Goal: Task Accomplishment & Management: Complete application form

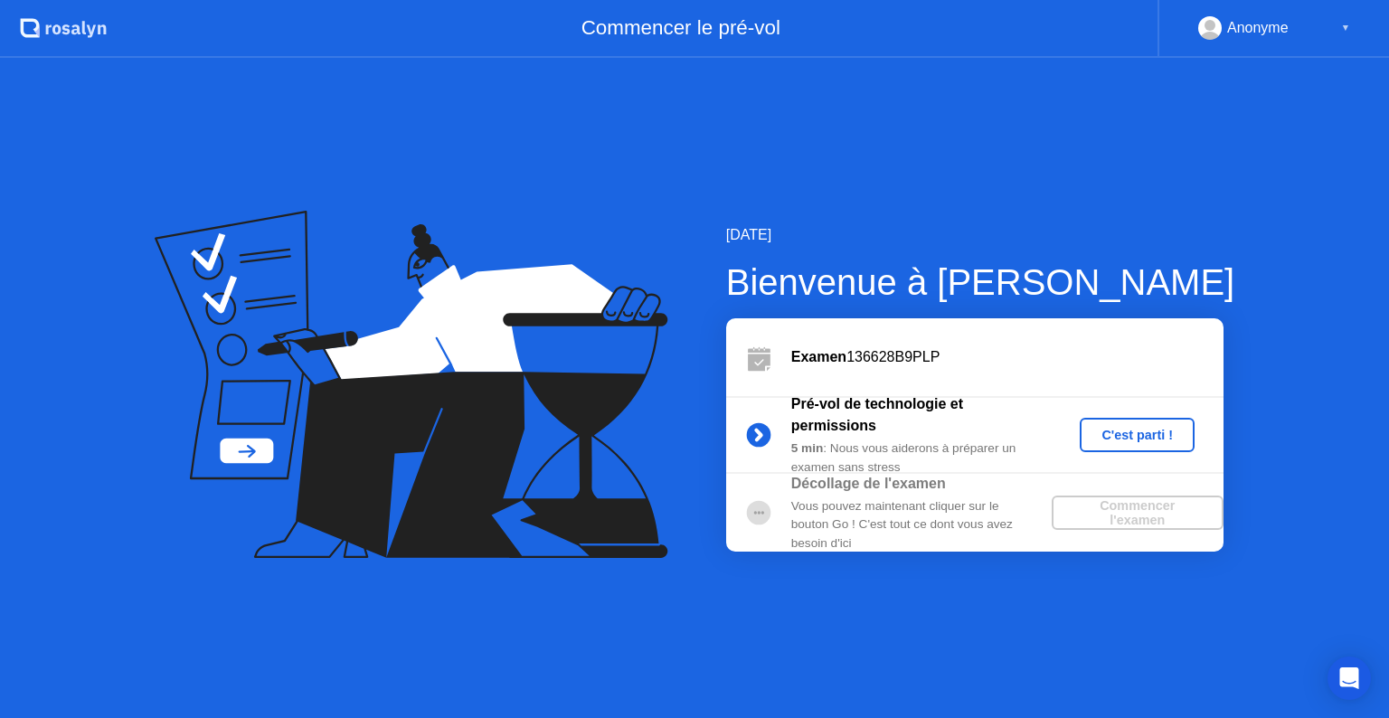
click at [1159, 434] on div "C'est parti !" at bounding box center [1137, 435] width 100 height 14
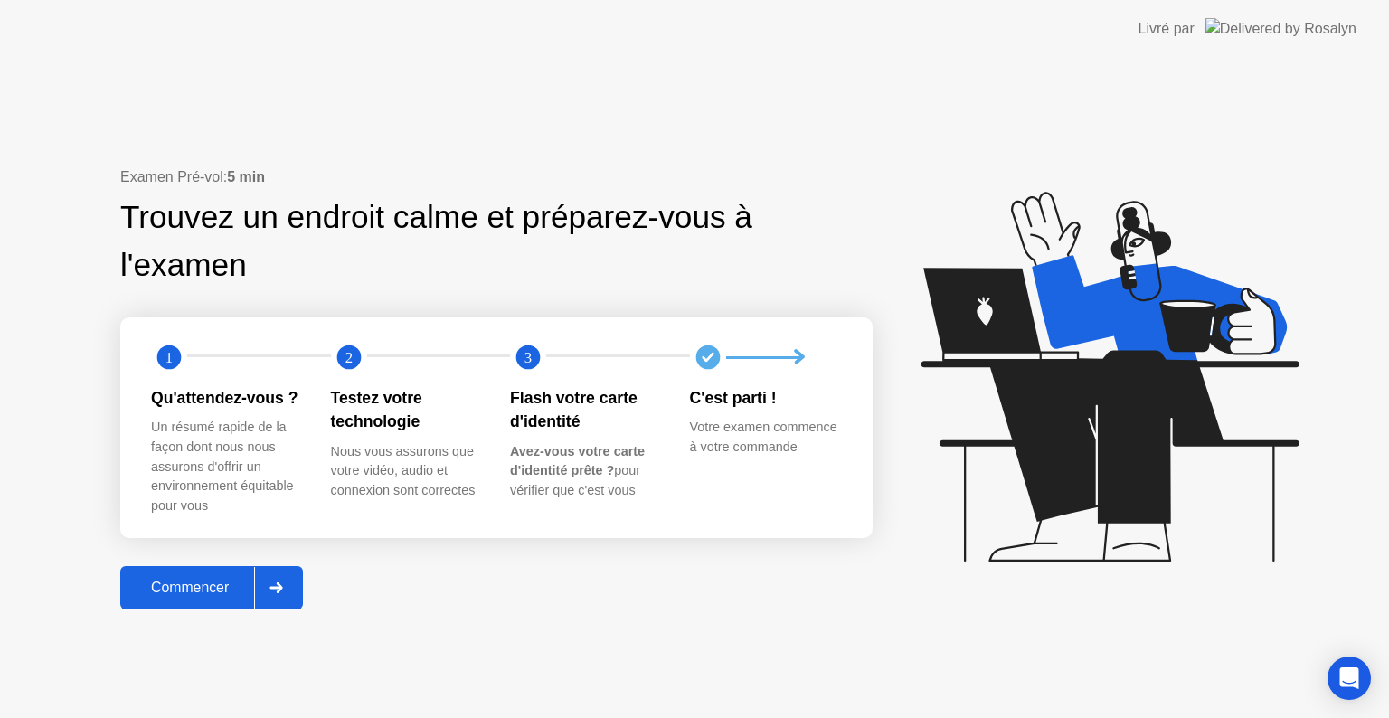
click at [210, 587] on div "Commencer" at bounding box center [190, 588] width 128 height 16
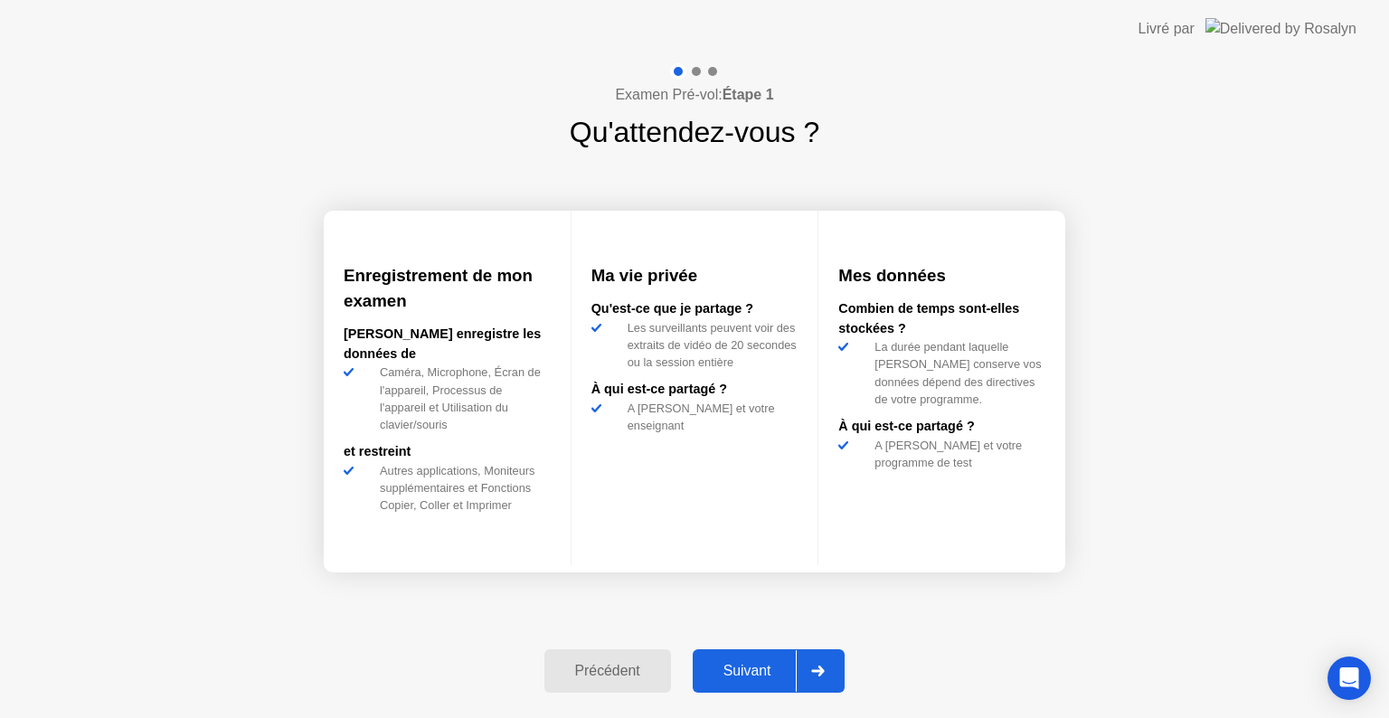
click at [736, 683] on button "Suivant" at bounding box center [769, 670] width 153 height 43
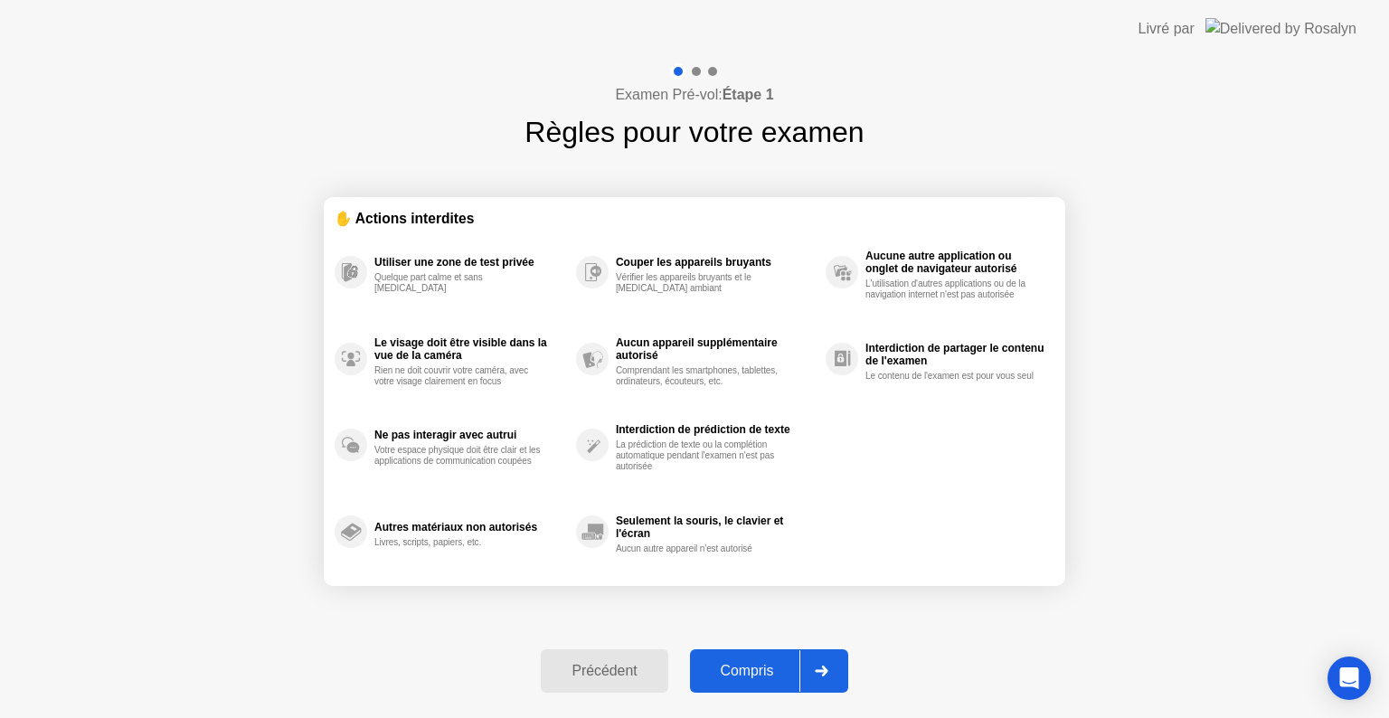
click at [736, 683] on button "Compris" at bounding box center [769, 670] width 158 height 43
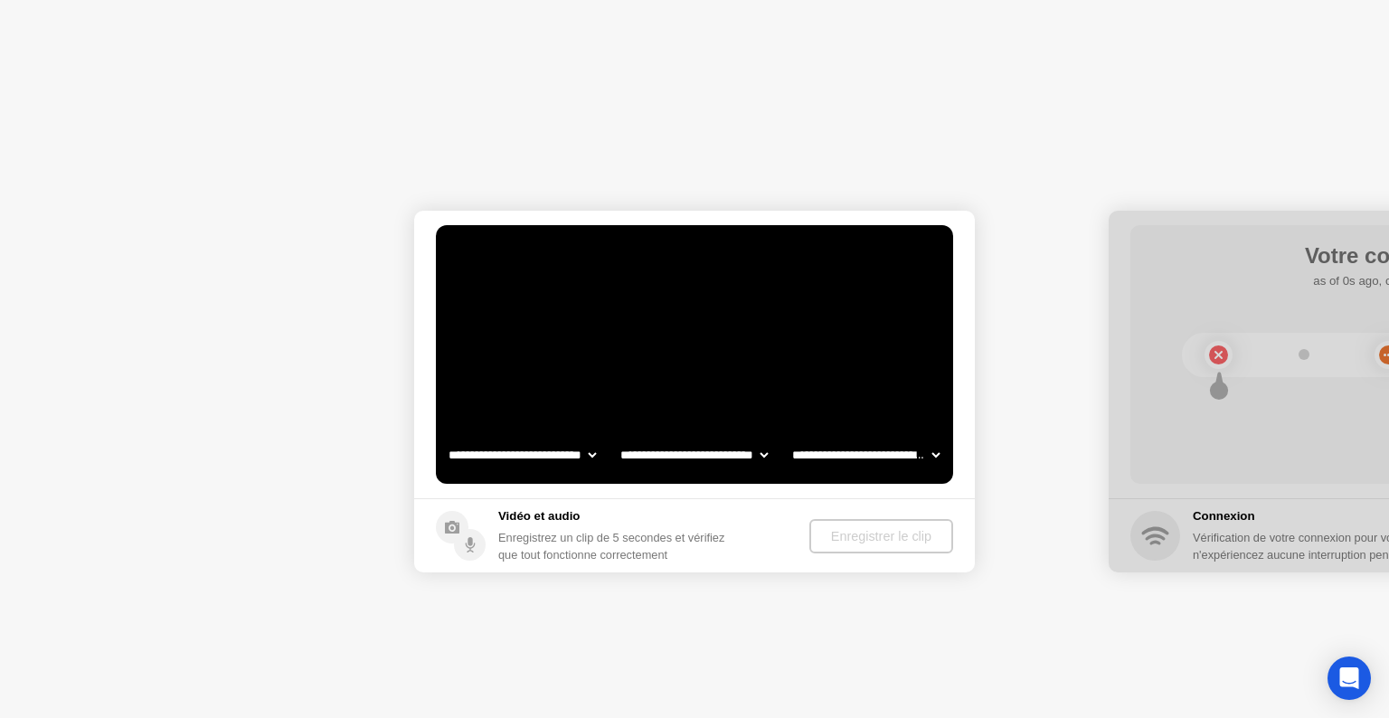
select select "**********"
select select "*******"
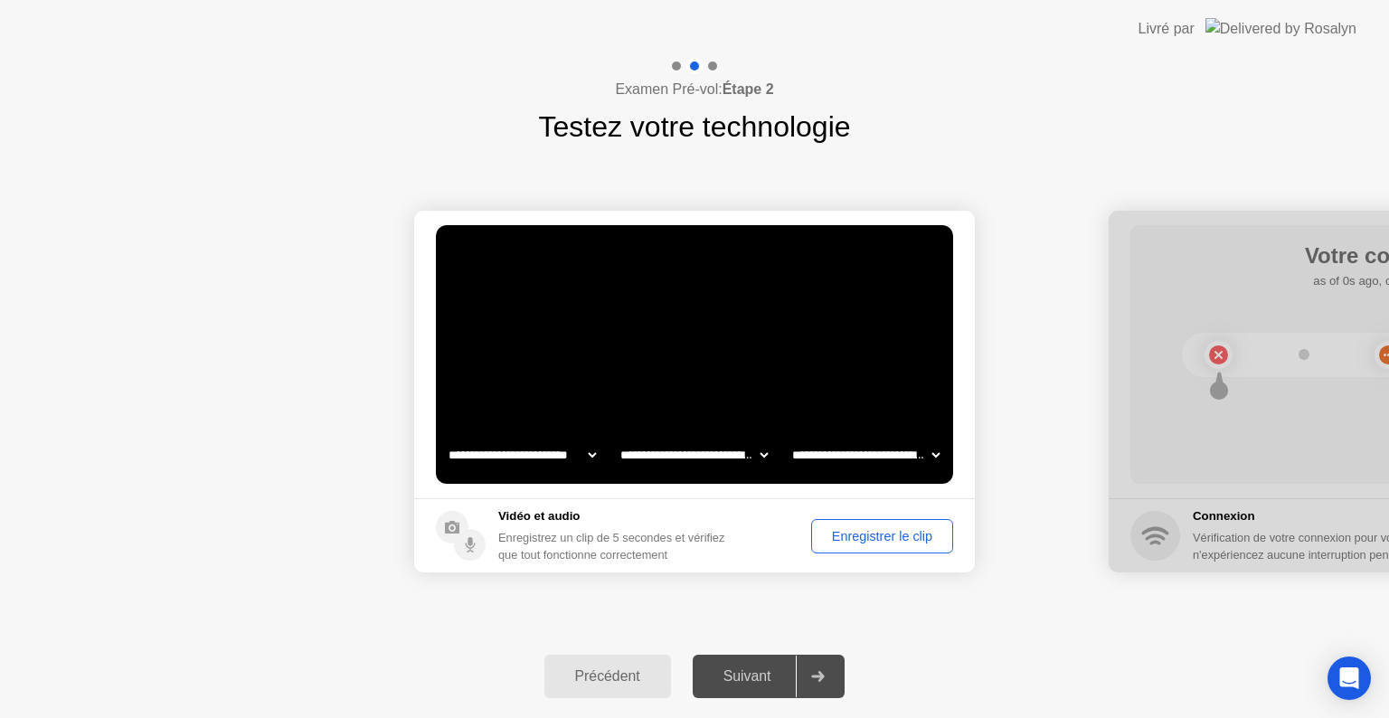
click at [736, 683] on div "Suivant" at bounding box center [747, 676] width 99 height 16
click at [744, 680] on div "Suivant" at bounding box center [747, 676] width 99 height 16
click at [859, 536] on div "Enregistrer le clip" at bounding box center [881, 536] width 129 height 14
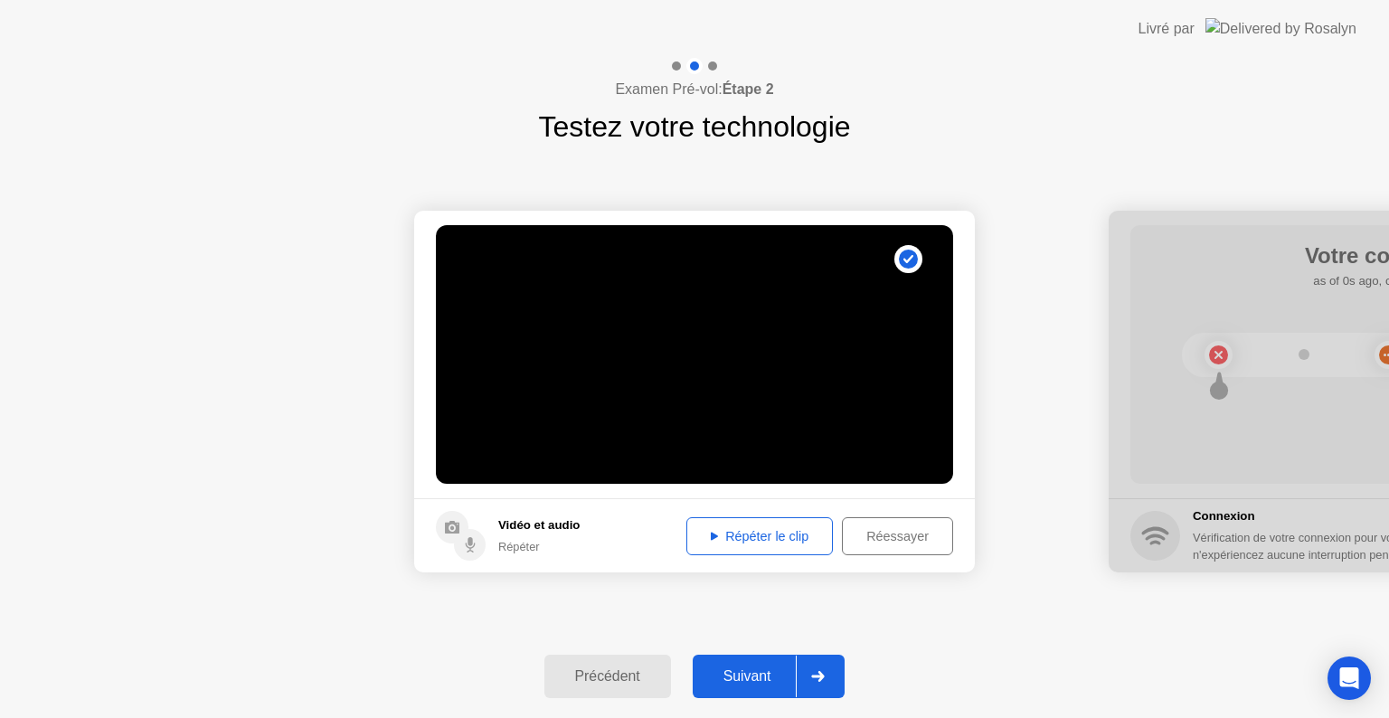
click at [711, 533] on icon at bounding box center [714, 536] width 7 height 8
click at [769, 684] on div "Suivant" at bounding box center [747, 676] width 99 height 16
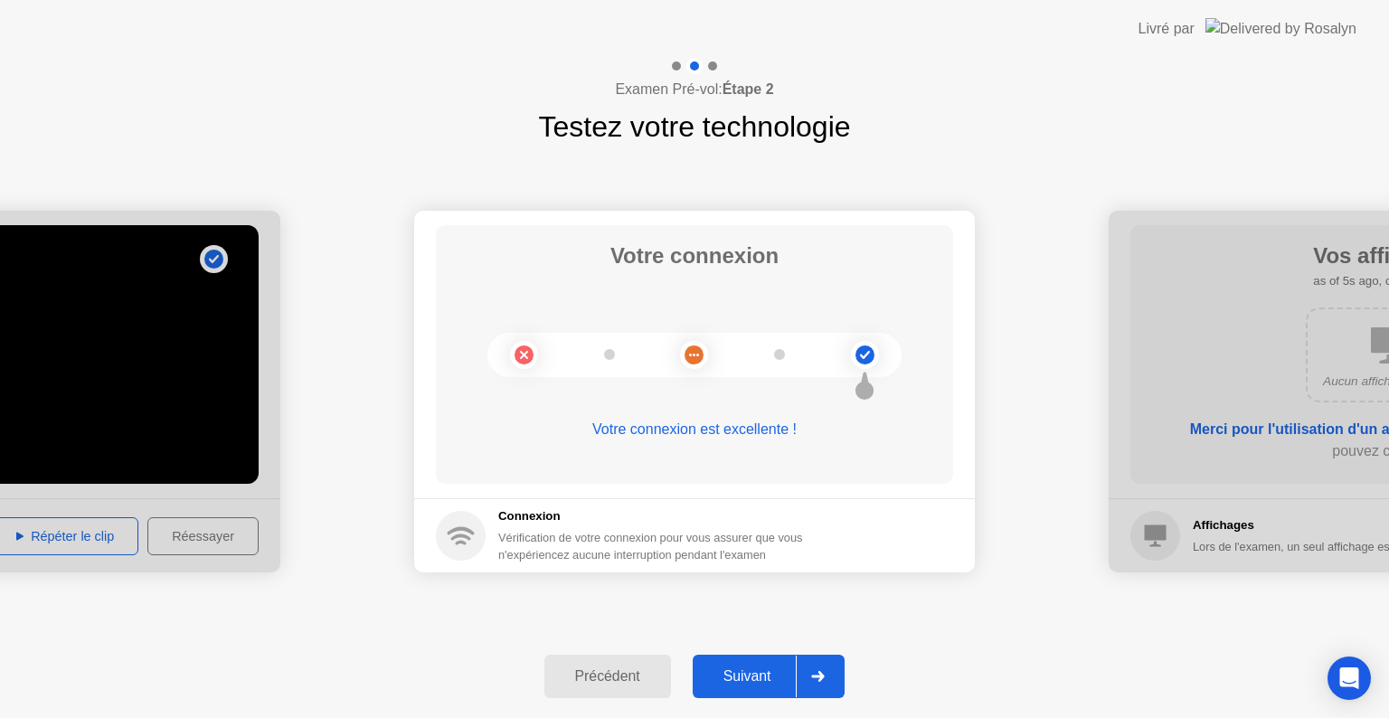
click at [769, 684] on div "Suivant" at bounding box center [747, 676] width 99 height 16
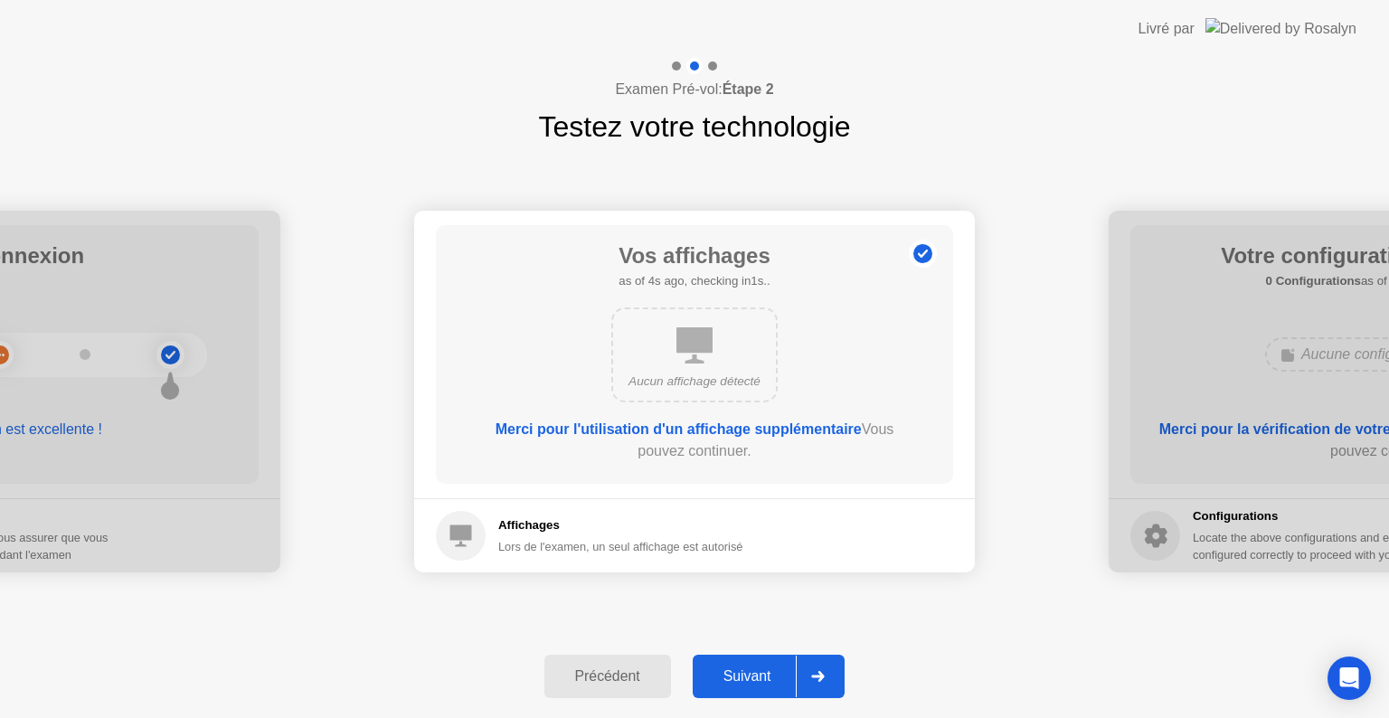
click at [769, 684] on div "Suivant" at bounding box center [747, 676] width 99 height 16
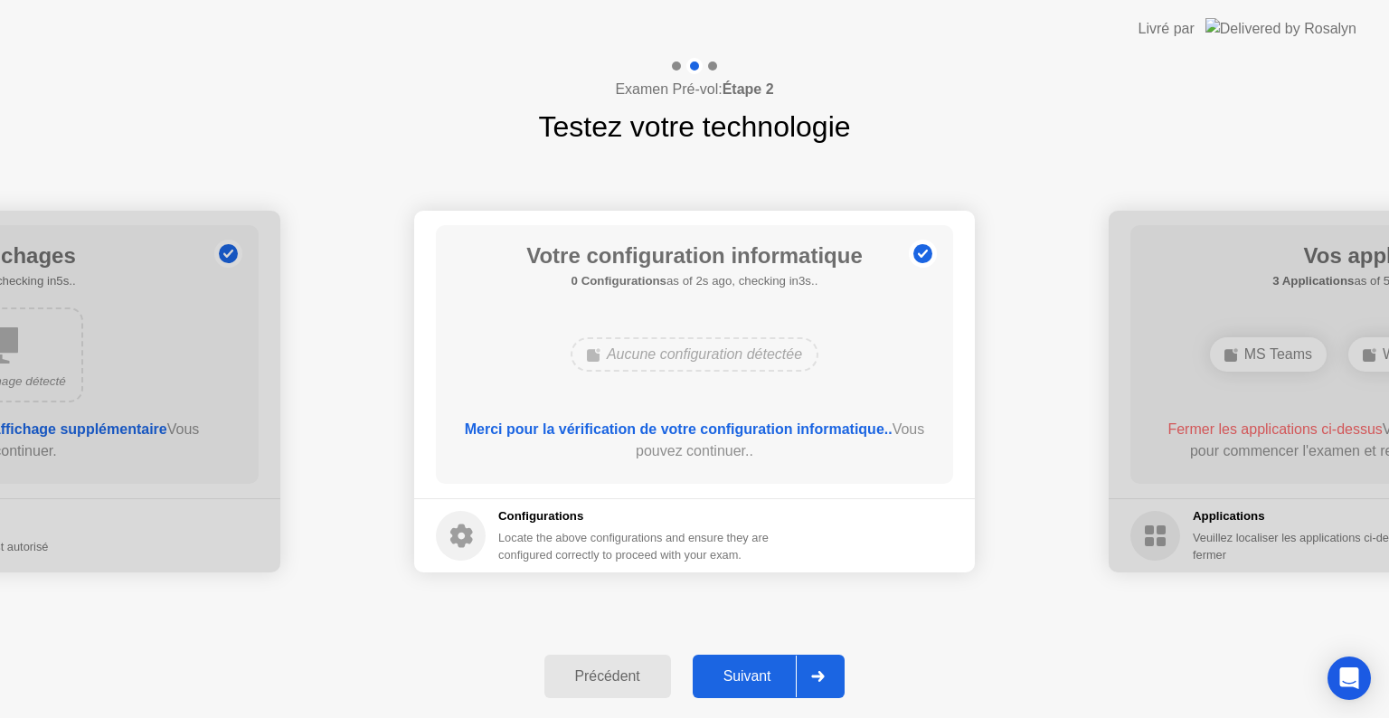
click at [769, 684] on div "Suivant" at bounding box center [747, 676] width 99 height 16
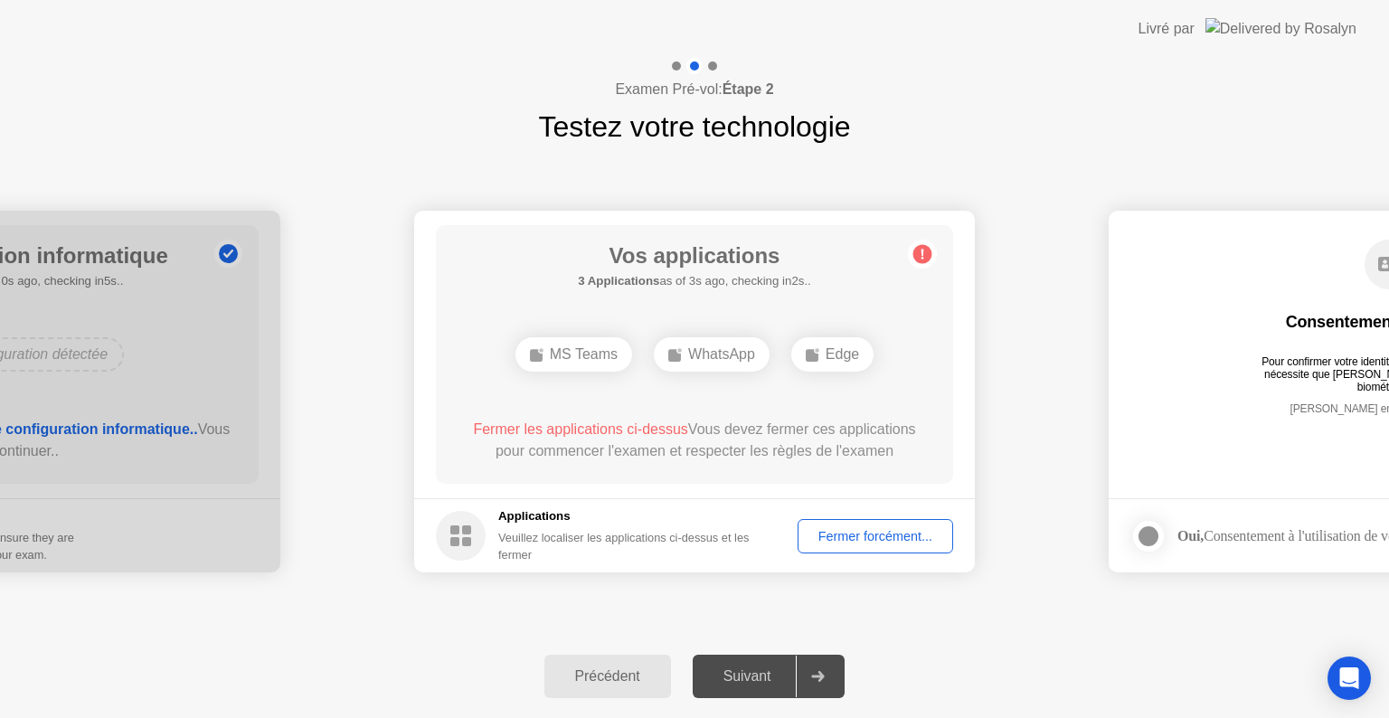
click at [879, 530] on div "Fermer forcément..." at bounding box center [875, 536] width 143 height 14
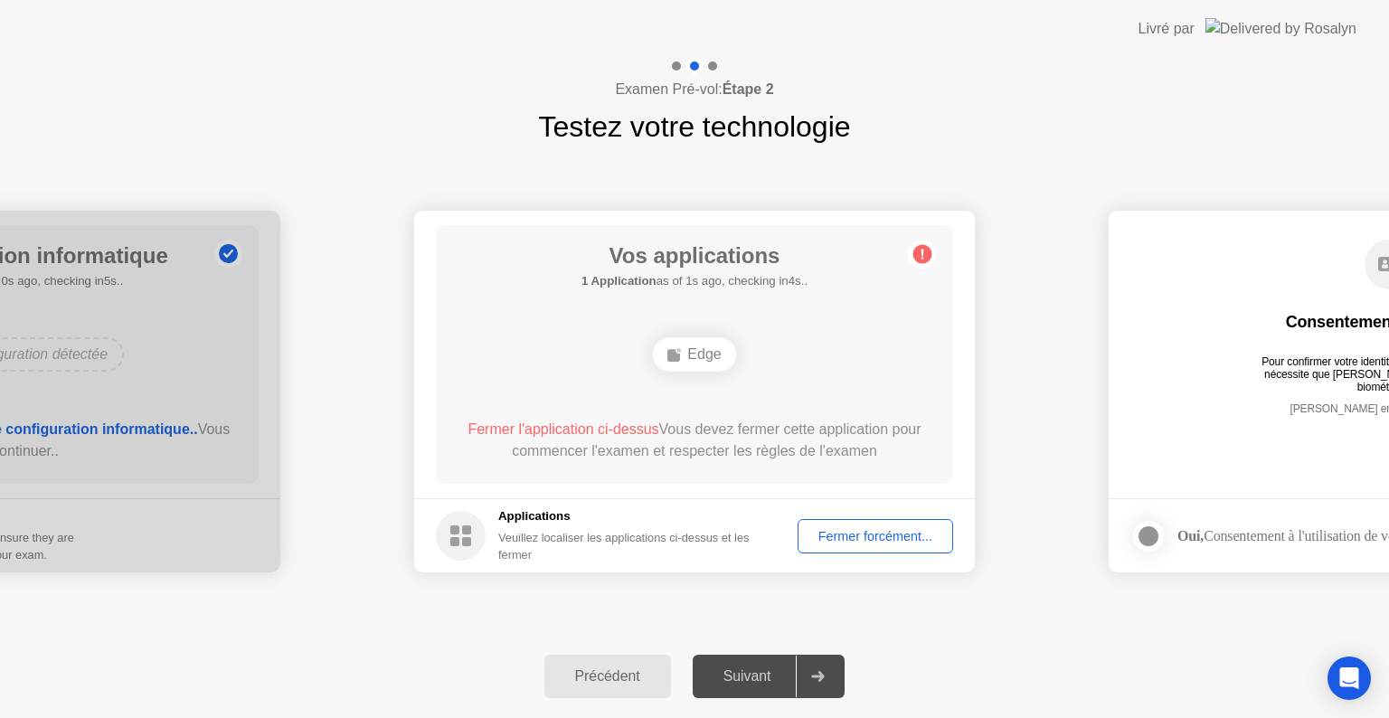
click at [889, 532] on div "Fermer forcément..." at bounding box center [875, 536] width 143 height 14
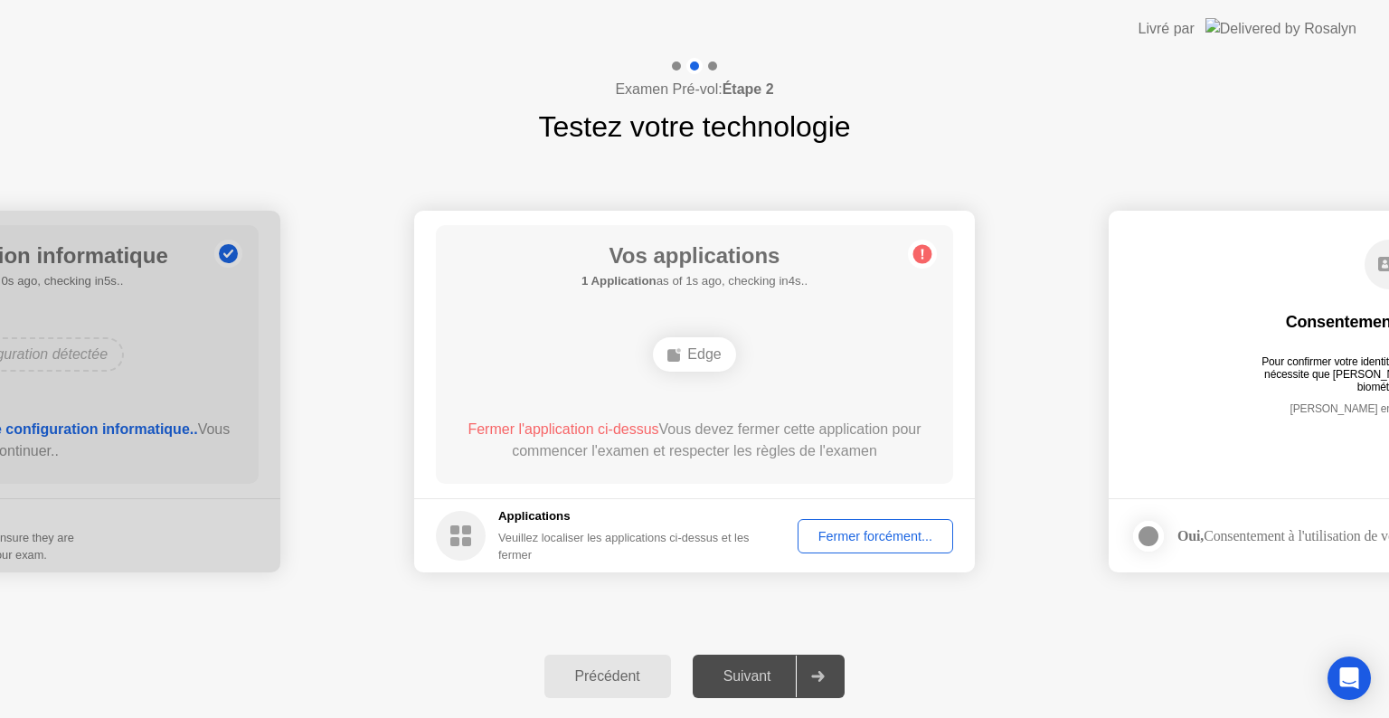
click at [881, 540] on div "Fermer forcément..." at bounding box center [875, 536] width 143 height 14
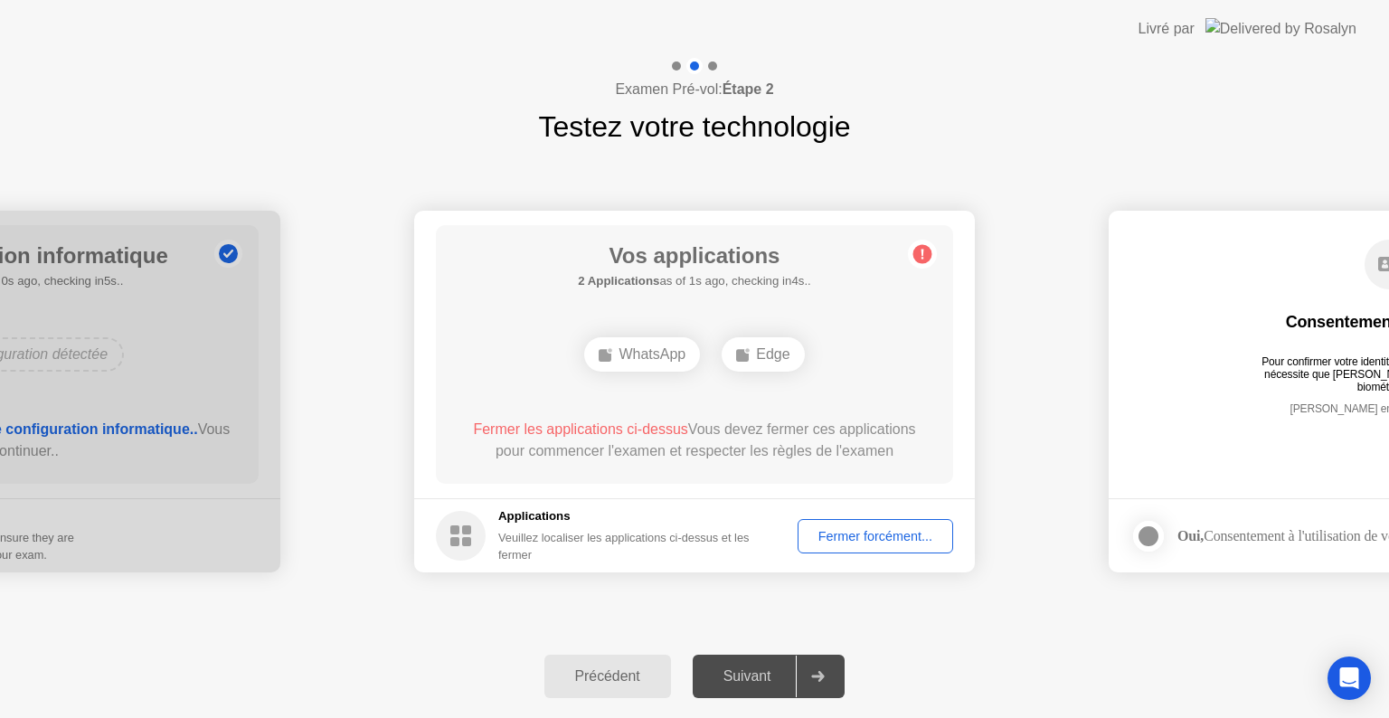
click at [888, 534] on div "Fermer forcément..." at bounding box center [875, 536] width 143 height 14
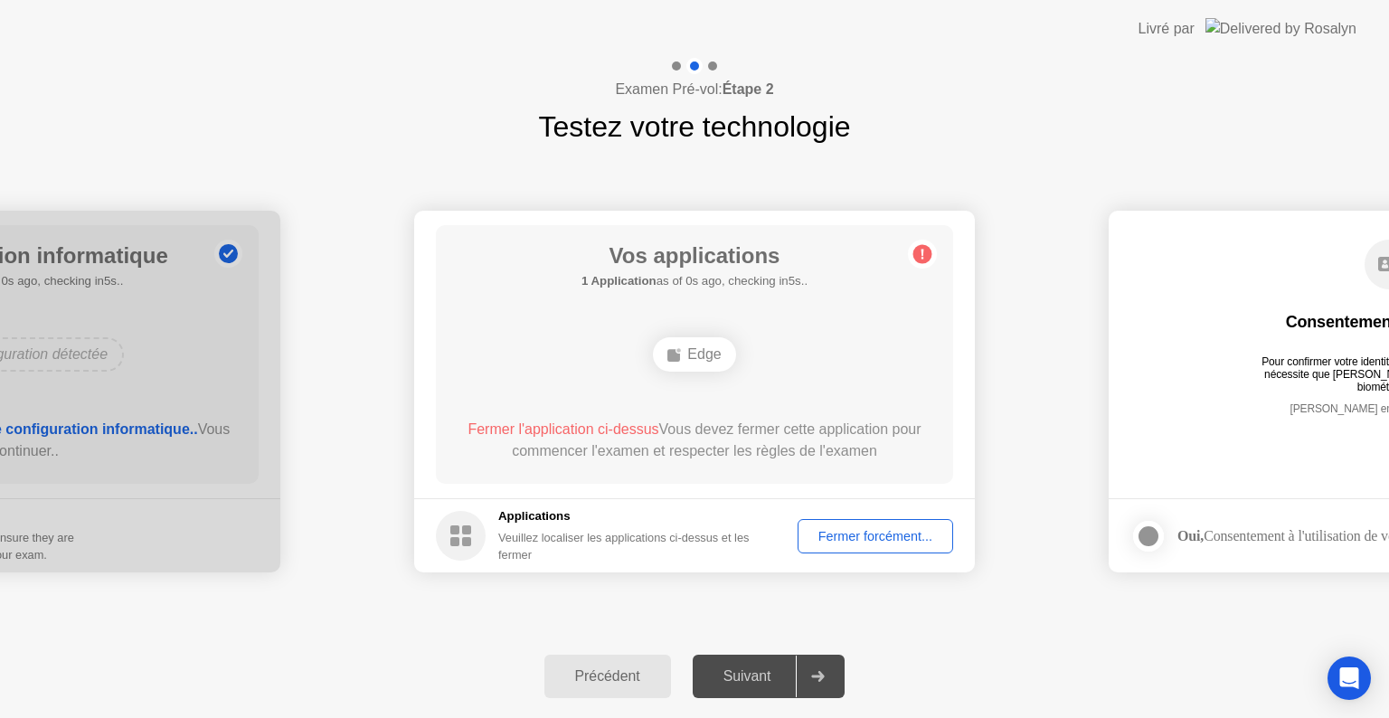
click at [847, 540] on div "Fermer forcément..." at bounding box center [875, 536] width 143 height 14
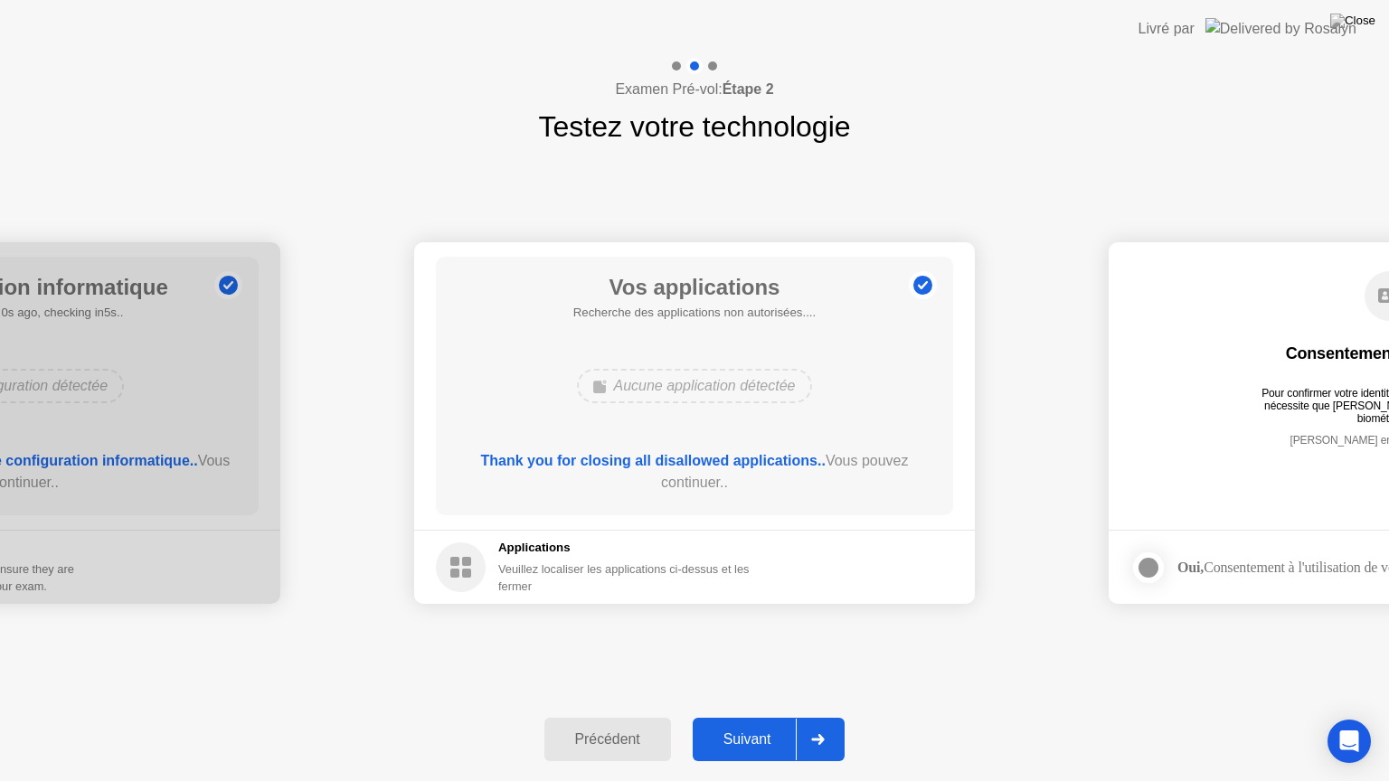
click at [756, 717] on button "Suivant" at bounding box center [769, 739] width 153 height 43
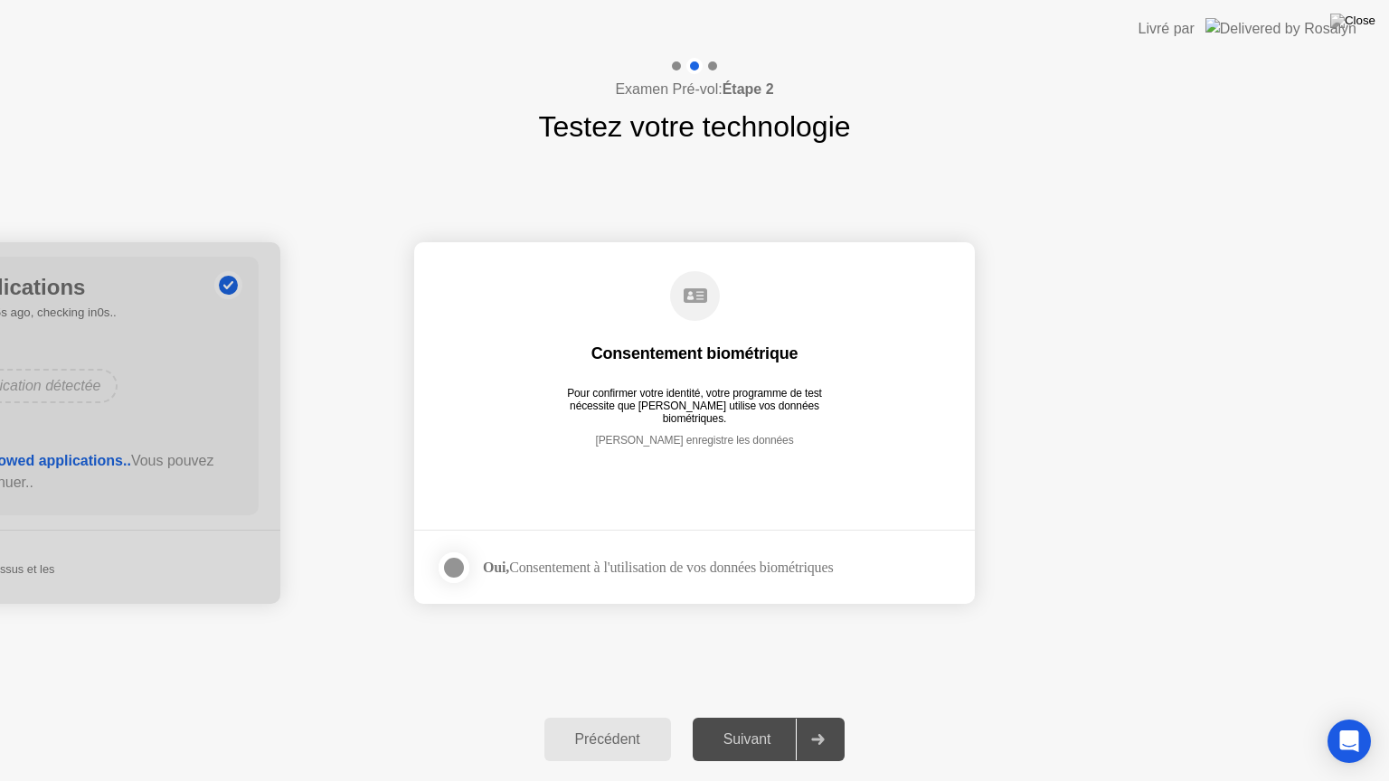
click at [452, 568] on div at bounding box center [454, 568] width 22 height 22
click at [731, 717] on div "Suivant" at bounding box center [747, 740] width 99 height 16
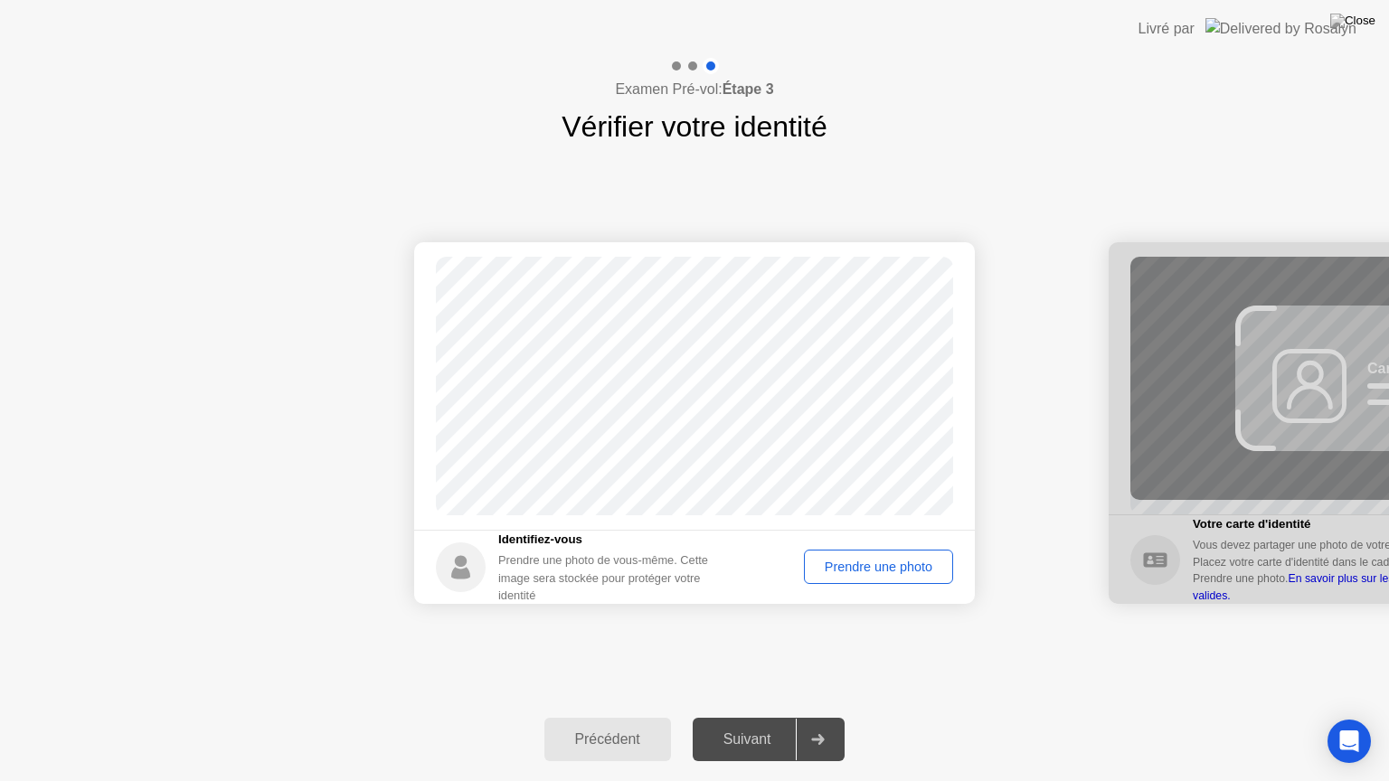
click at [868, 578] on button "Prendre une photo" at bounding box center [878, 567] width 149 height 34
click at [746, 717] on div "Suivant" at bounding box center [747, 740] width 99 height 16
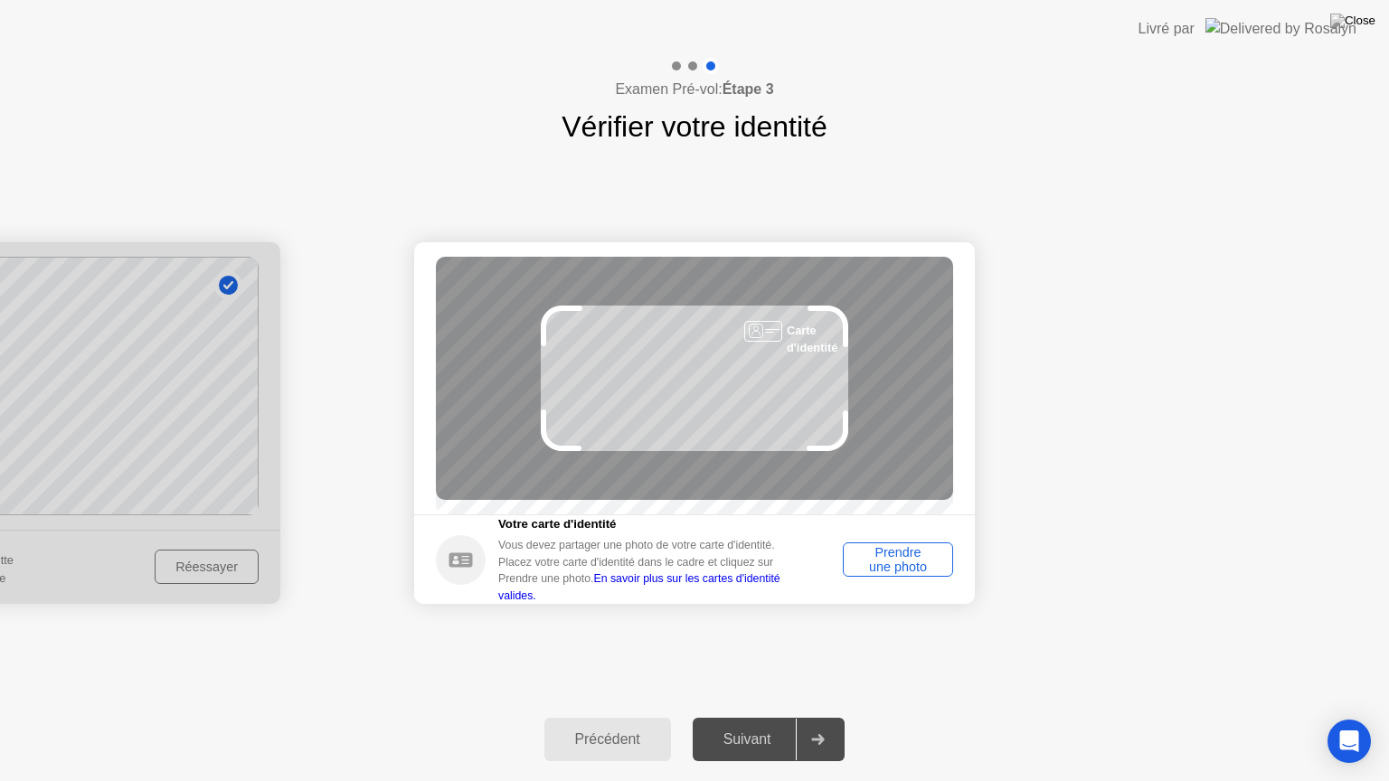
click at [881, 568] on div "Prendre une photo" at bounding box center [898, 559] width 98 height 29
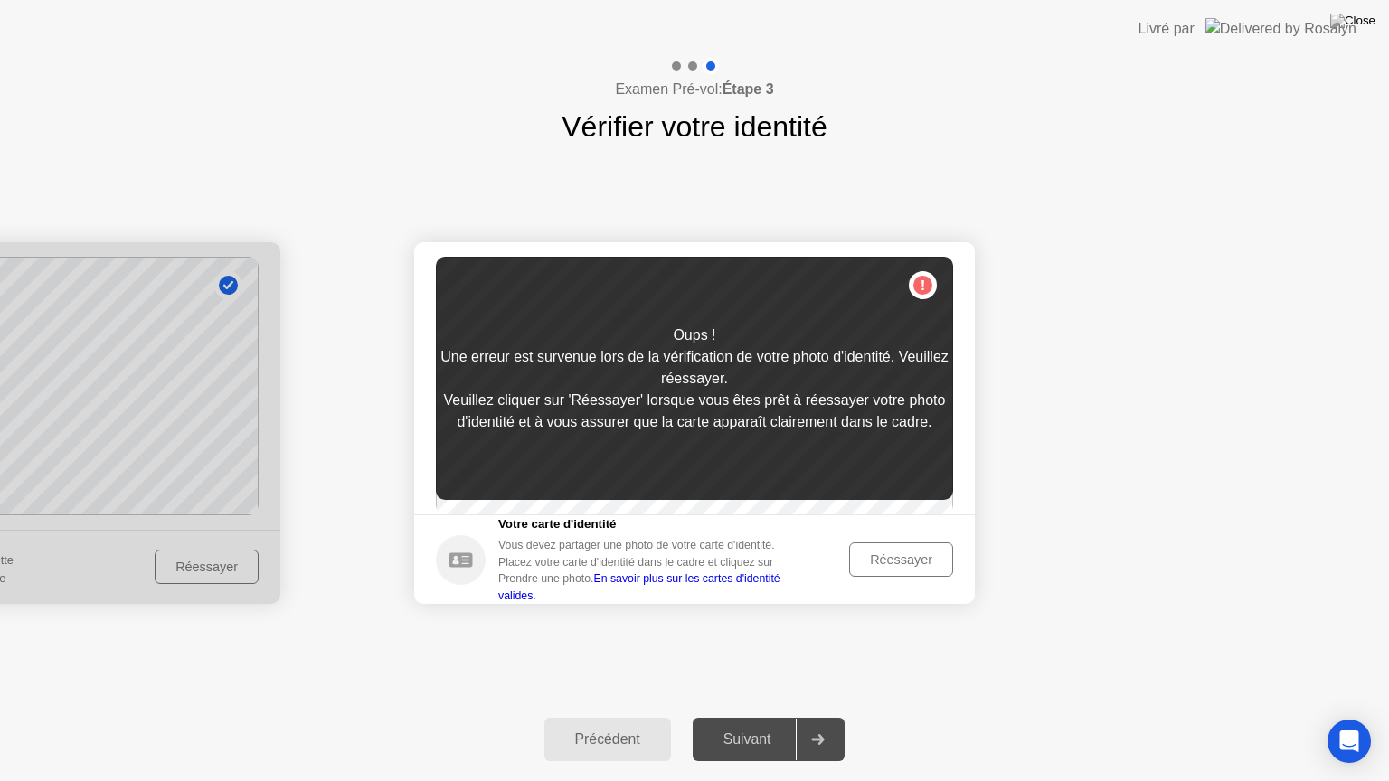
click at [881, 567] on div "Réessayer" at bounding box center [900, 559] width 91 height 14
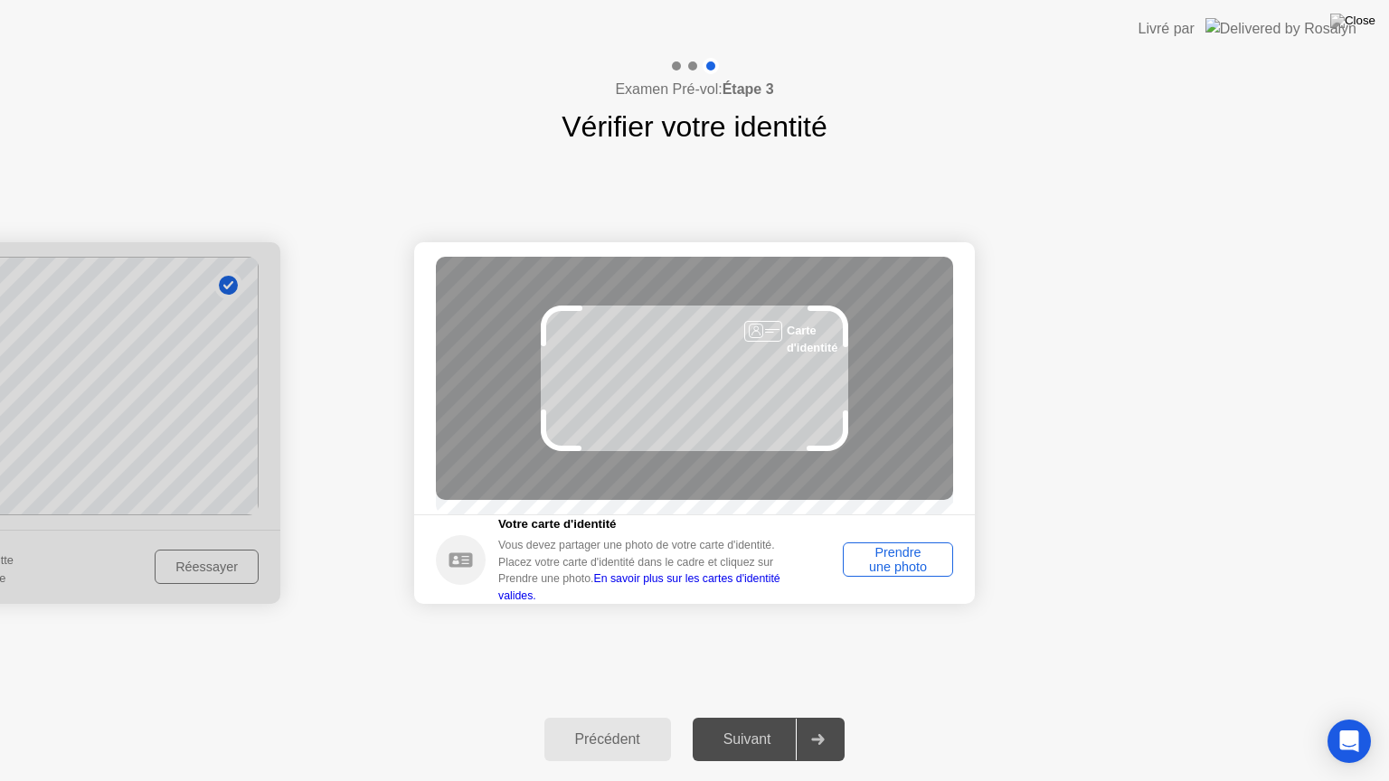
click at [881, 568] on div "Prendre une photo" at bounding box center [898, 559] width 98 height 29
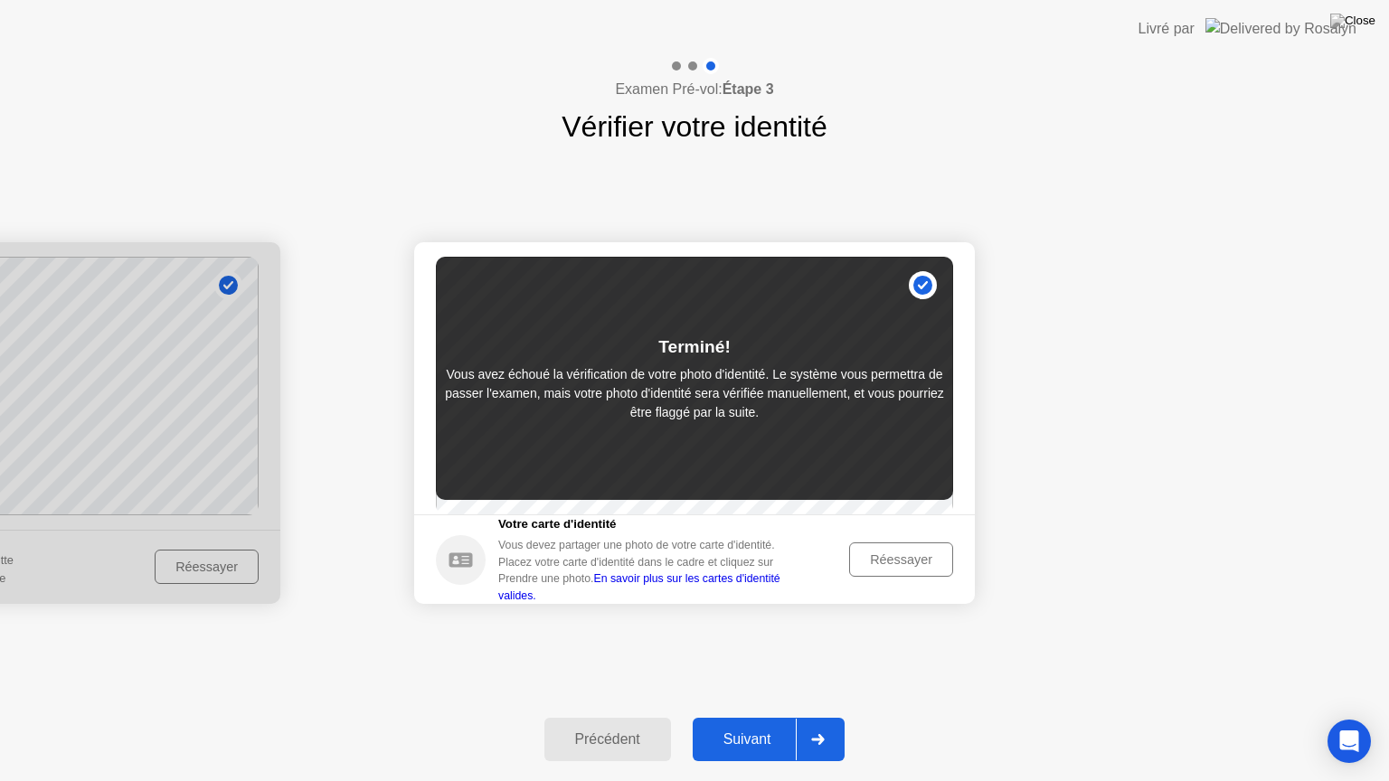
click at [772, 717] on div "Suivant" at bounding box center [747, 740] width 99 height 16
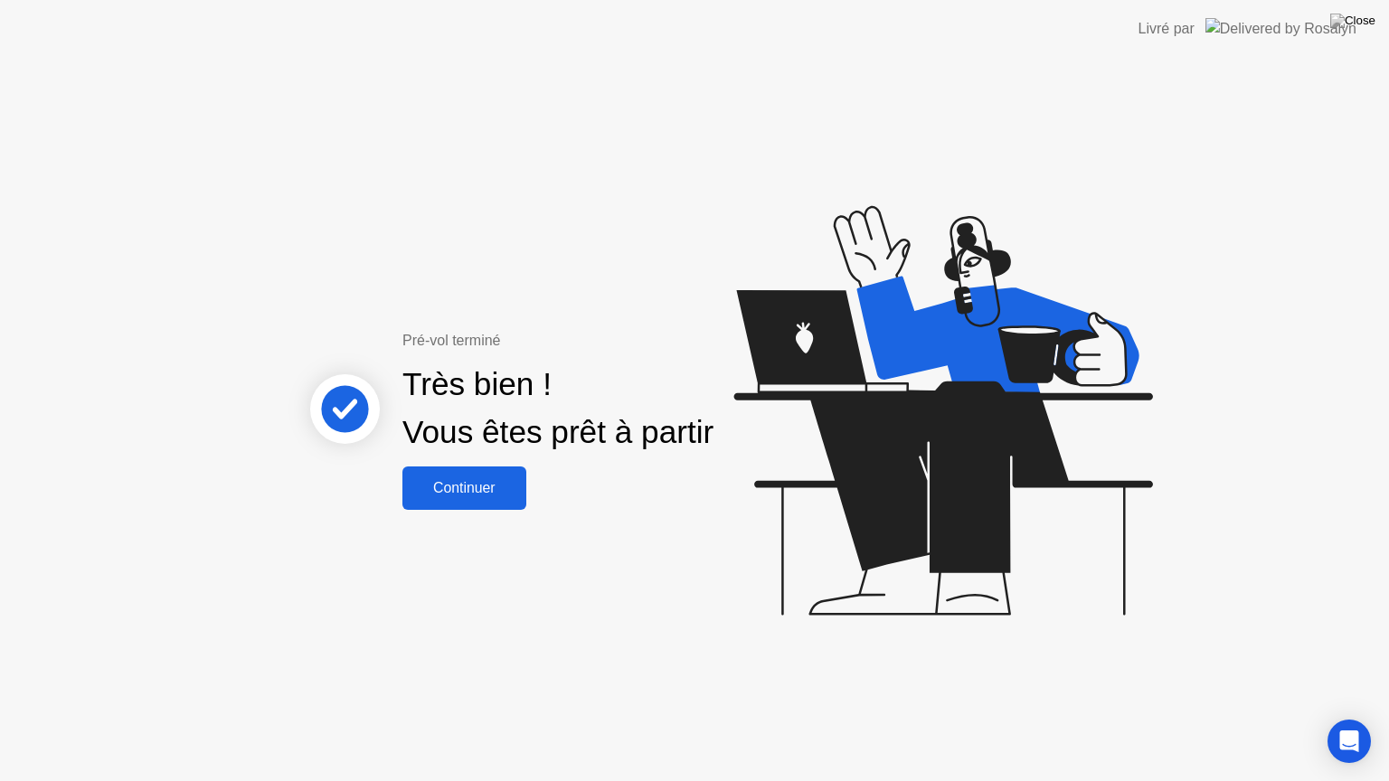
click at [495, 488] on div "Continuer" at bounding box center [464, 488] width 113 height 16
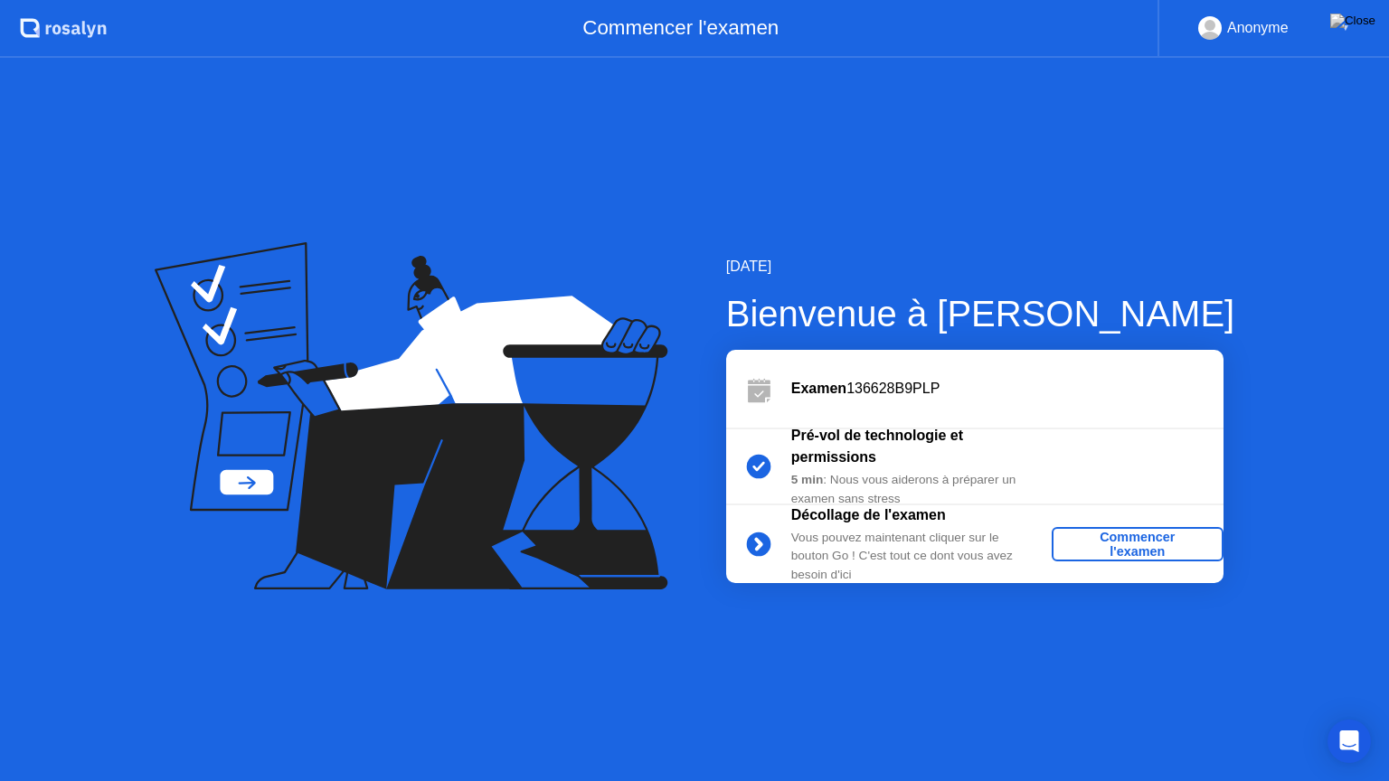
click at [1146, 543] on div "Commencer l'examen" at bounding box center [1137, 544] width 157 height 29
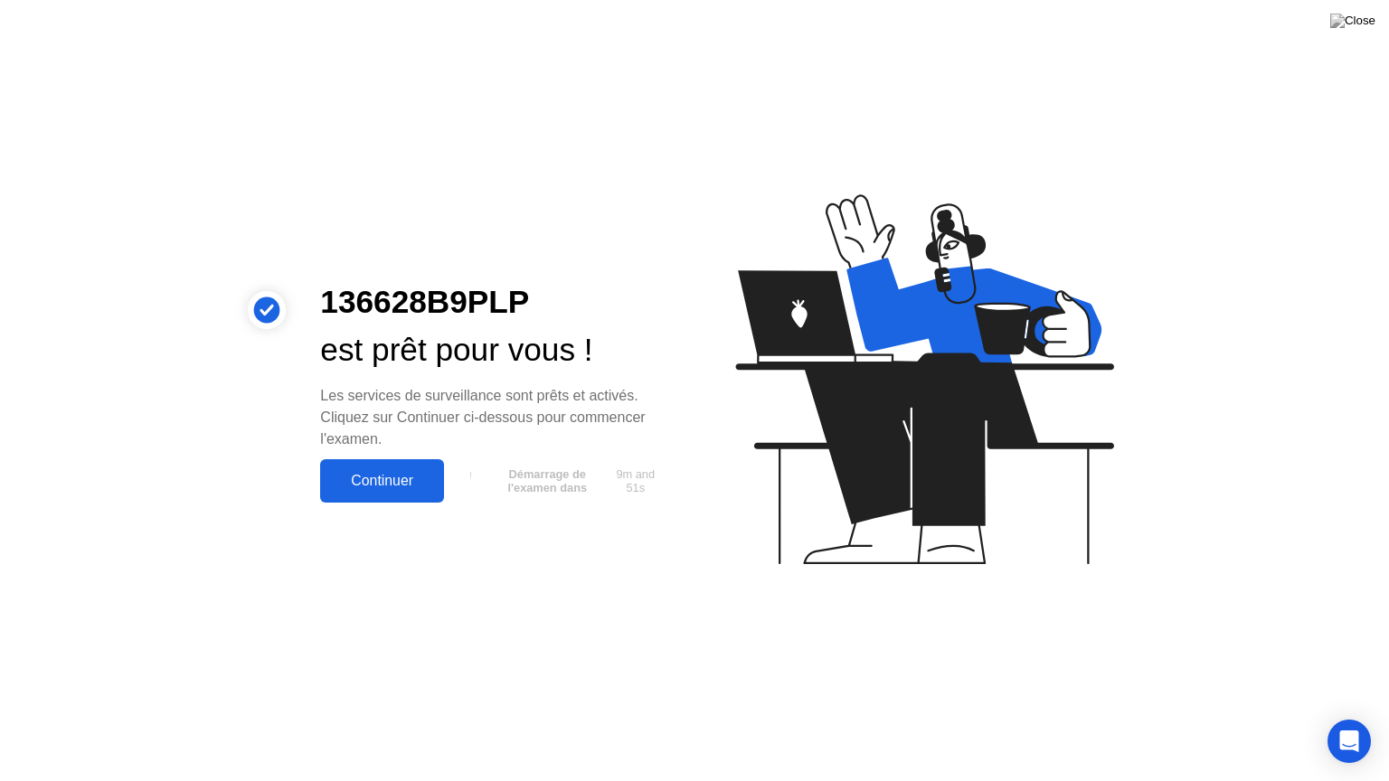
click at [363, 479] on div "Continuer" at bounding box center [382, 481] width 113 height 16
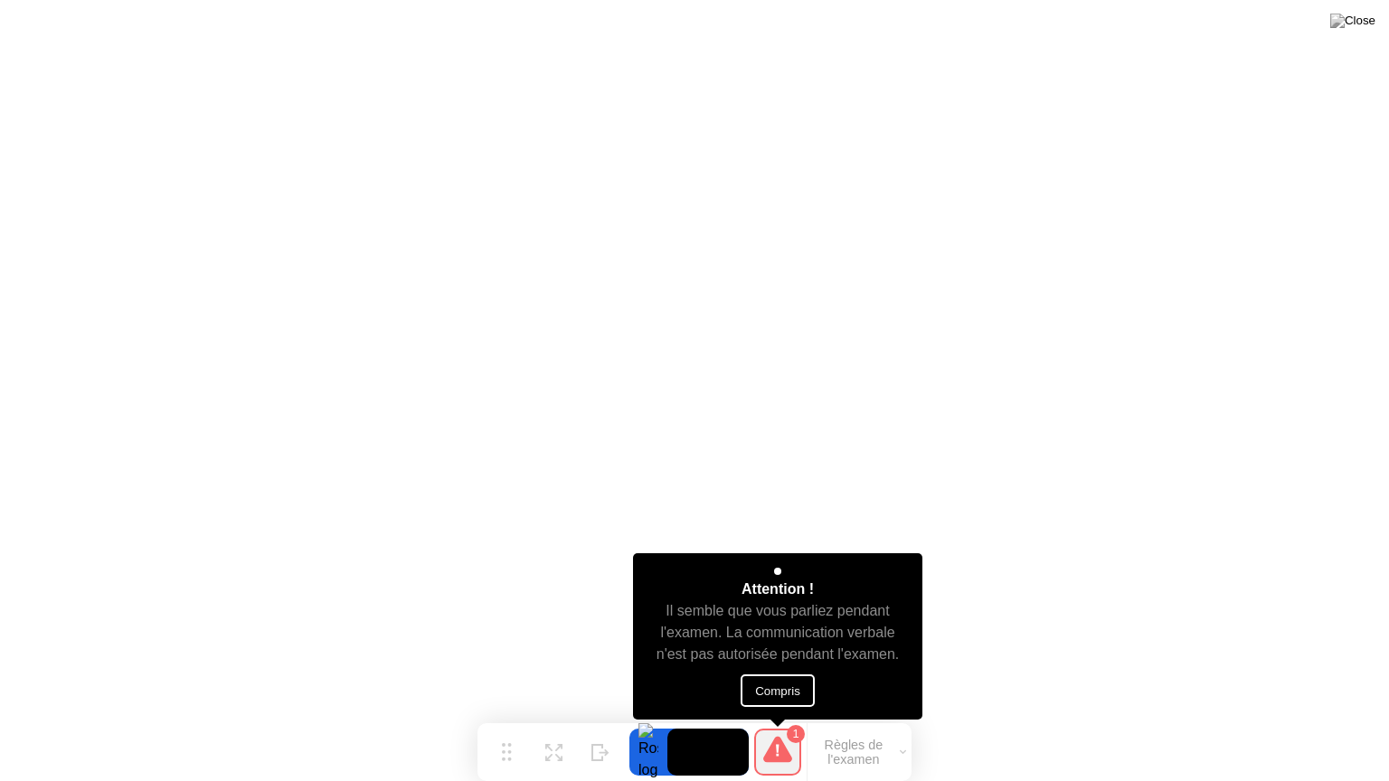
click at [782, 694] on button "Compris" at bounding box center [778, 691] width 74 height 33
